Goal: Information Seeking & Learning: Understand process/instructions

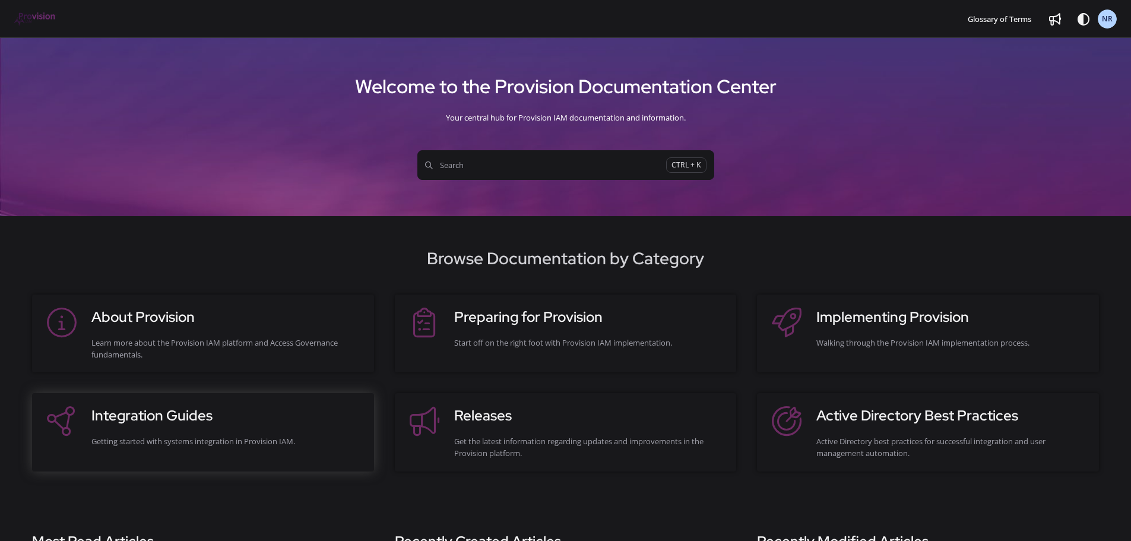
click at [270, 433] on div "Integration Guides Getting started with systems integration in Provision IAM." at bounding box center [226, 432] width 271 height 54
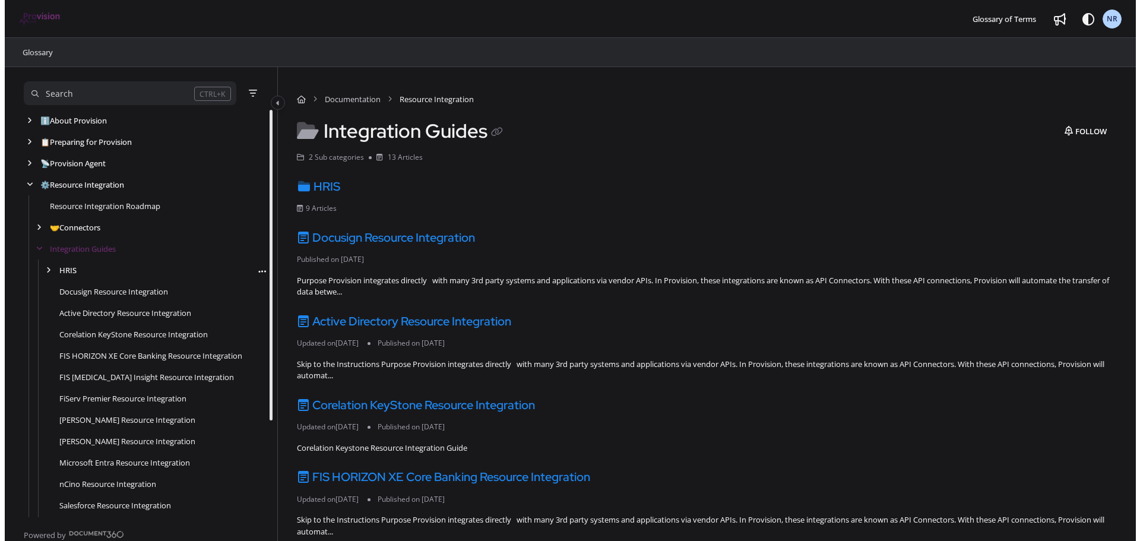
scroll to position [21, 0]
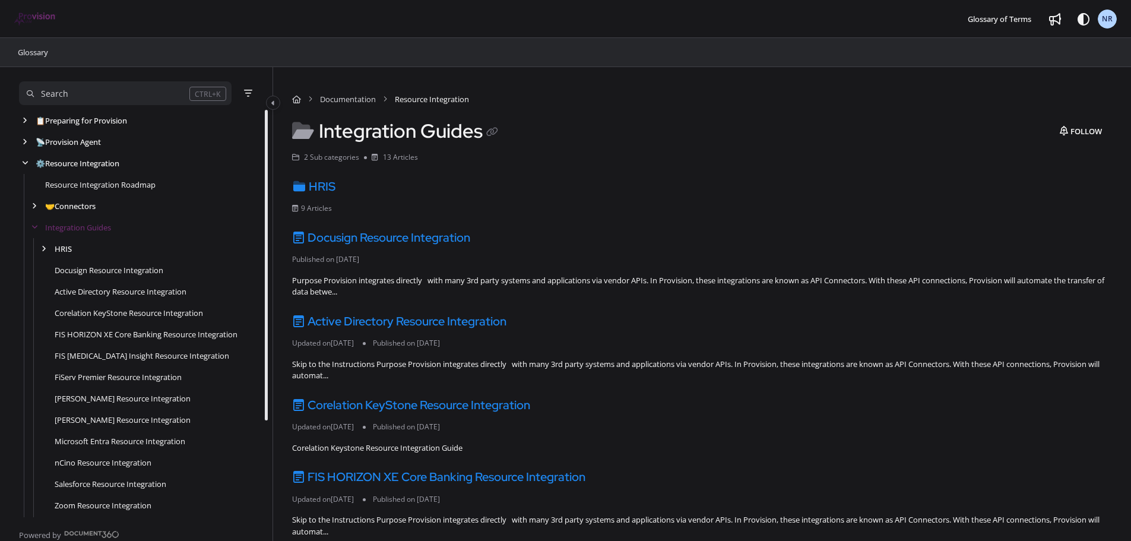
click at [89, 88] on div "Search" at bounding box center [108, 93] width 163 height 13
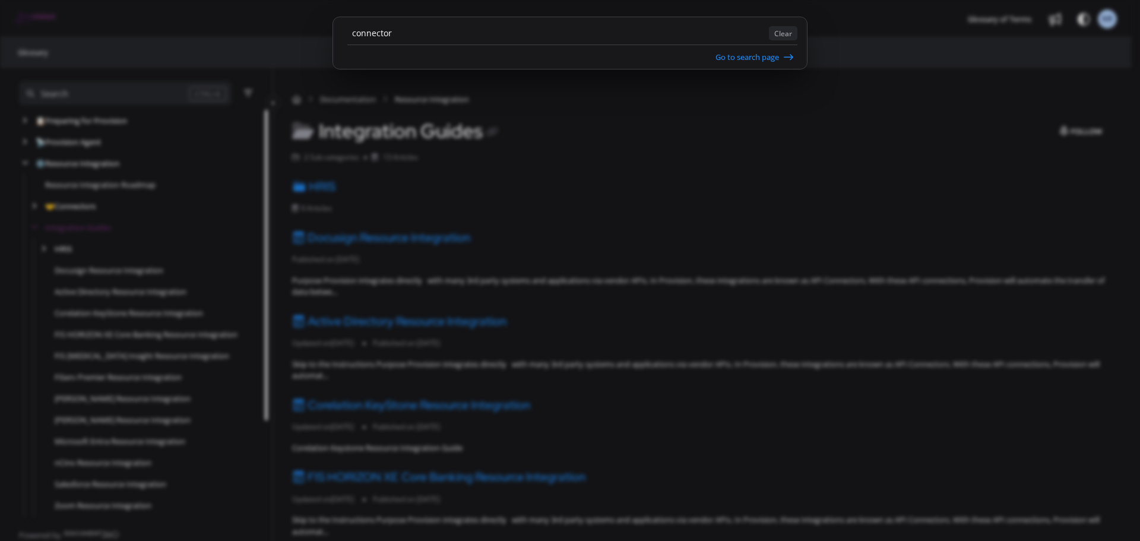
type input "connector"
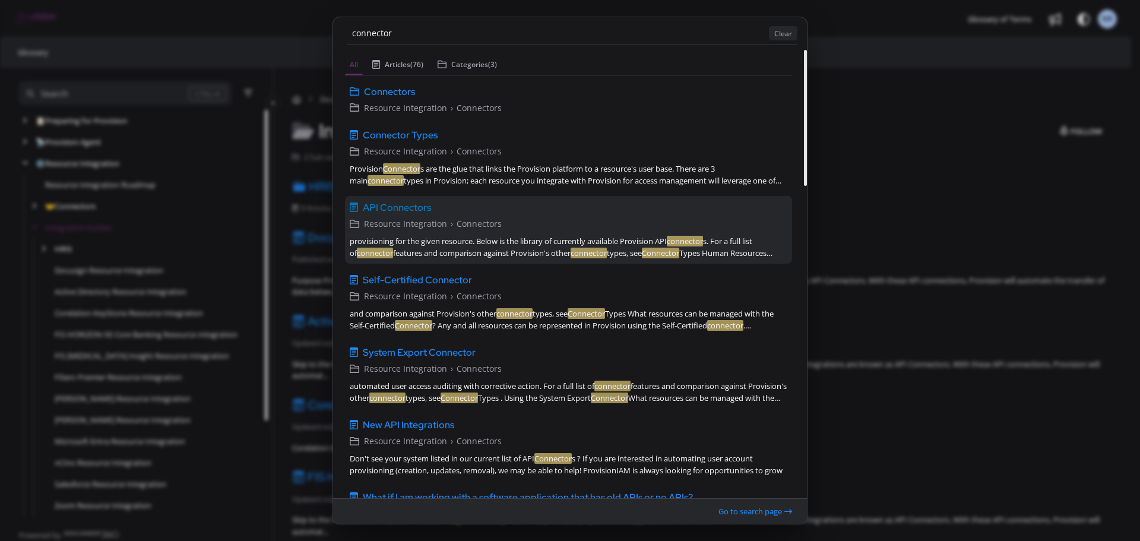
click at [396, 214] on span "API Connectors" at bounding box center [397, 208] width 68 height 14
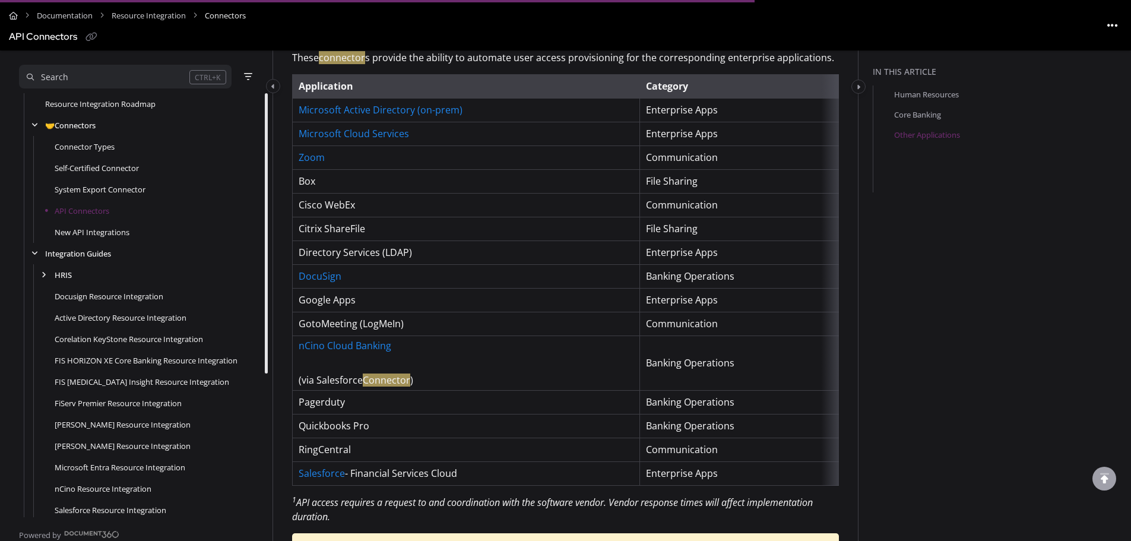
scroll to position [791, 0]
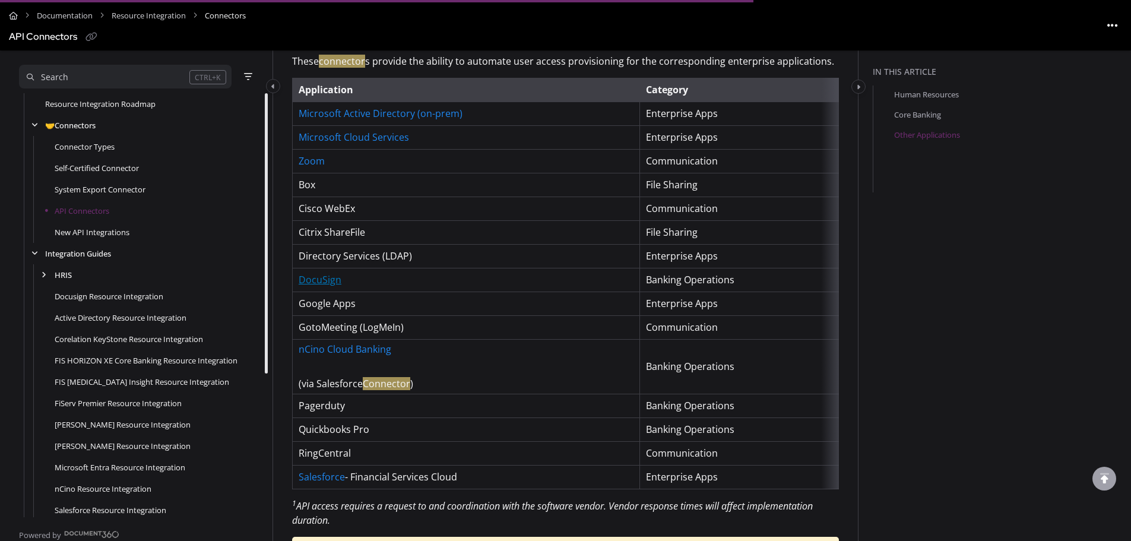
click at [314, 284] on link "DocuSign" at bounding box center [320, 279] width 43 height 13
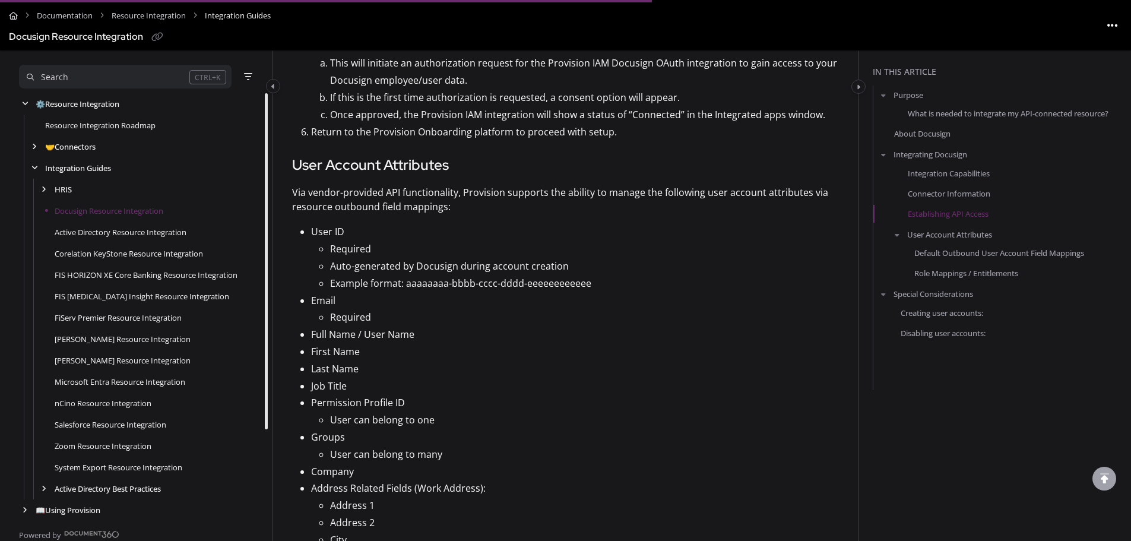
scroll to position [1390, 0]
click at [471, 290] on p "Email" at bounding box center [575, 298] width 528 height 17
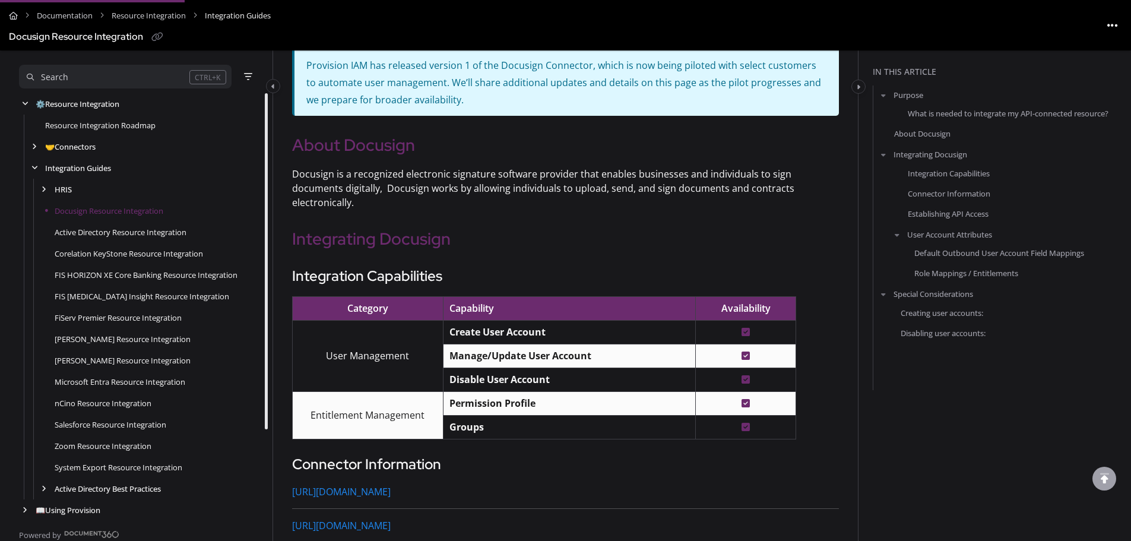
scroll to position [486, 0]
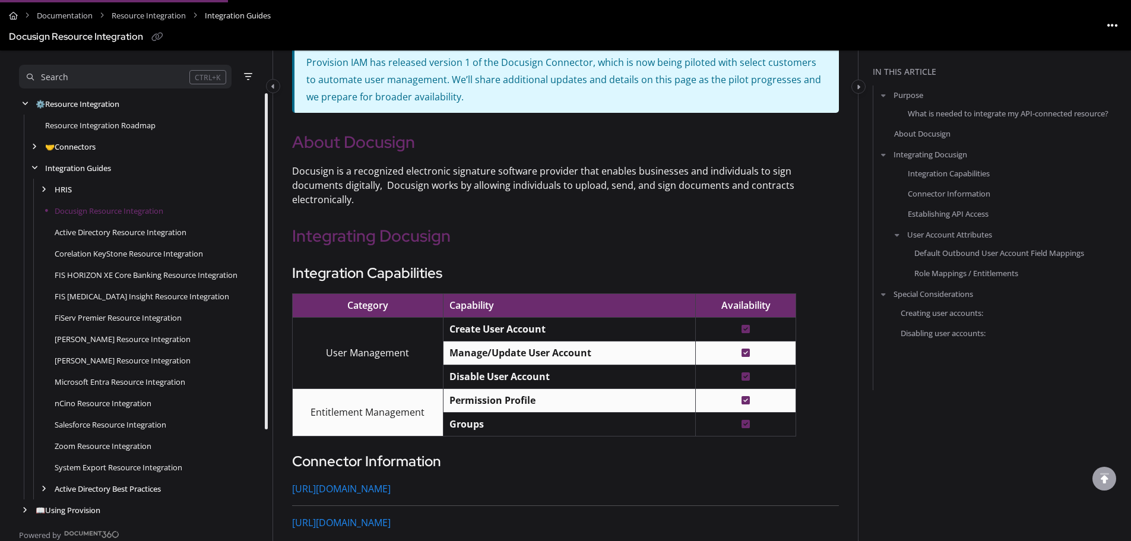
click at [570, 346] on strong "Manage/Update User Account" at bounding box center [520, 352] width 142 height 13
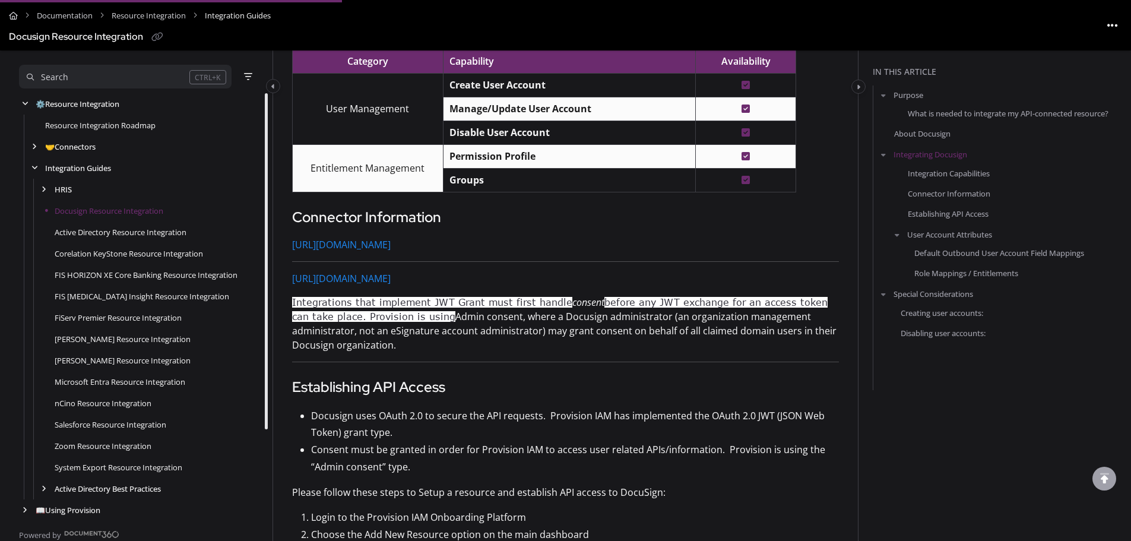
scroll to position [730, 0]
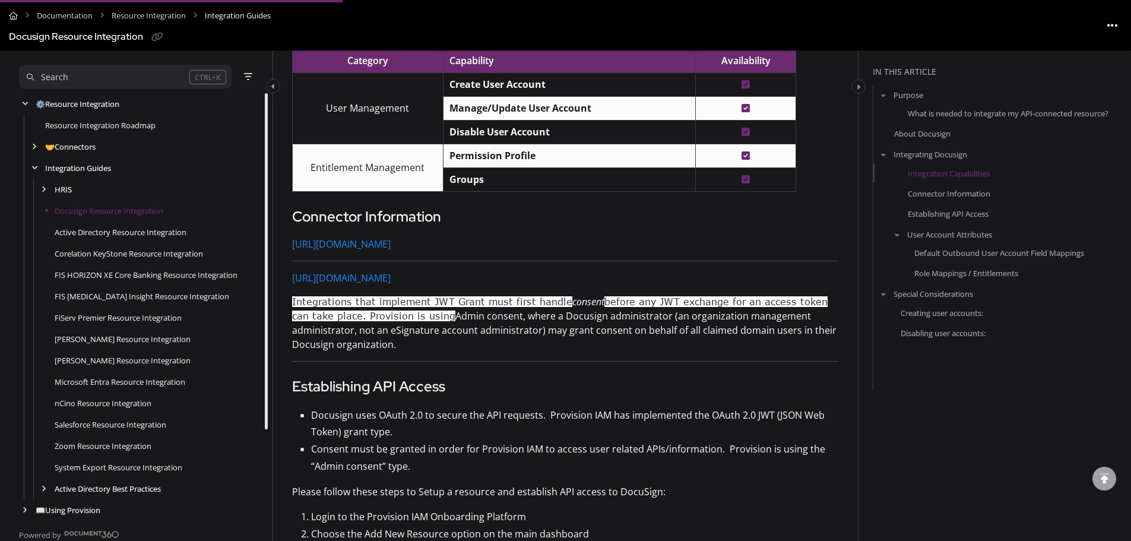
click at [545, 332] on p "Integrations that implement JWT Grant must first handle consent before any JWT …" at bounding box center [565, 322] width 547 height 57
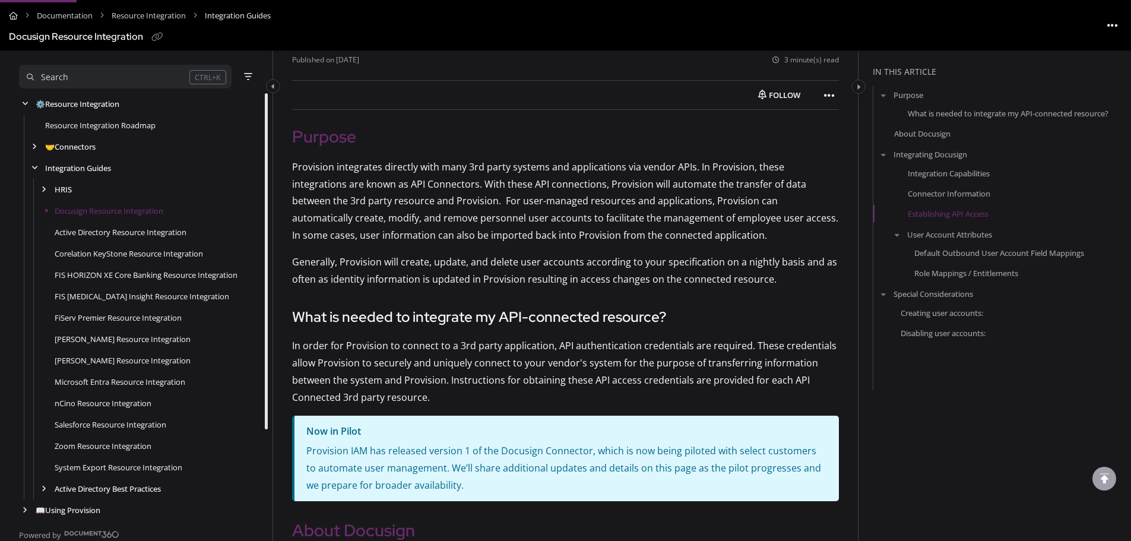
scroll to position [0, 0]
